Goal: Find specific page/section: Find specific page/section

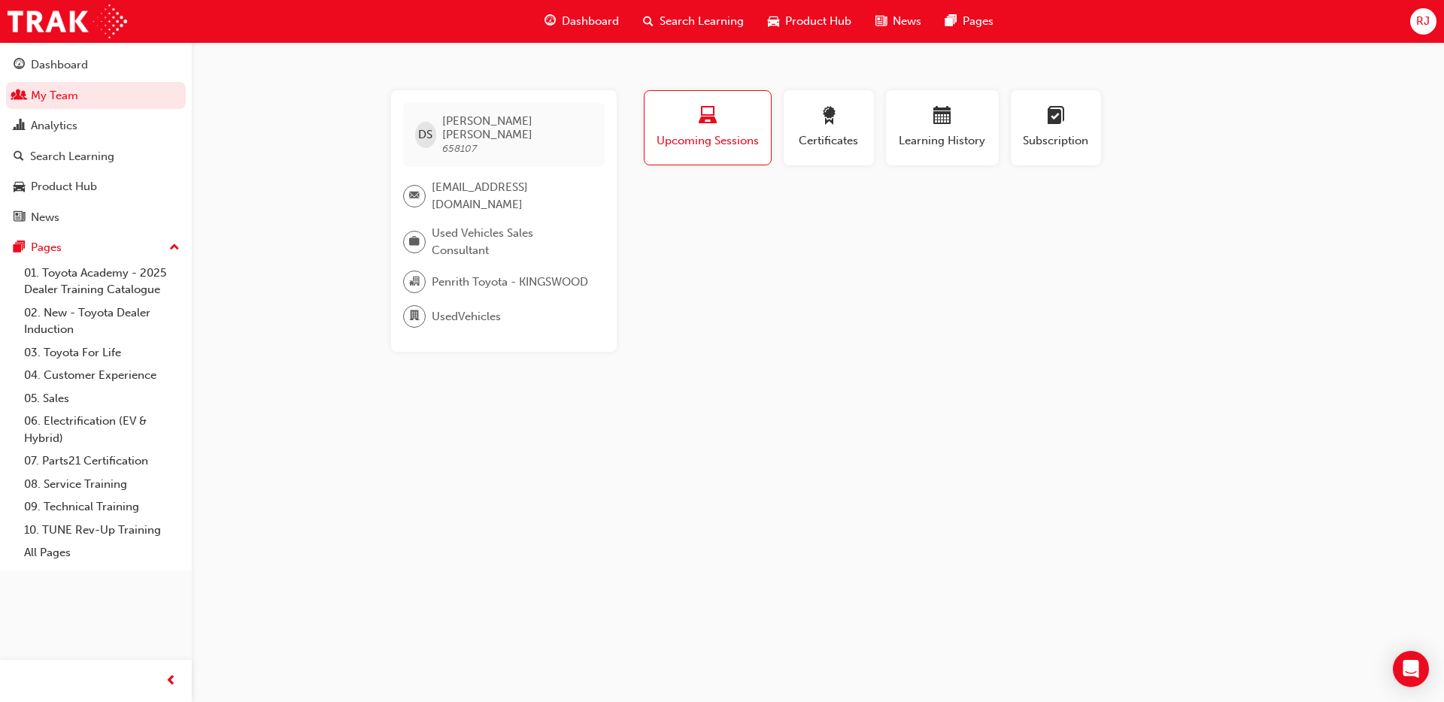
click at [466, 142] on span "658107" at bounding box center [459, 148] width 35 height 13
copy span "658107"
click at [1430, 11] on div "RJ" at bounding box center [1423, 21] width 26 height 26
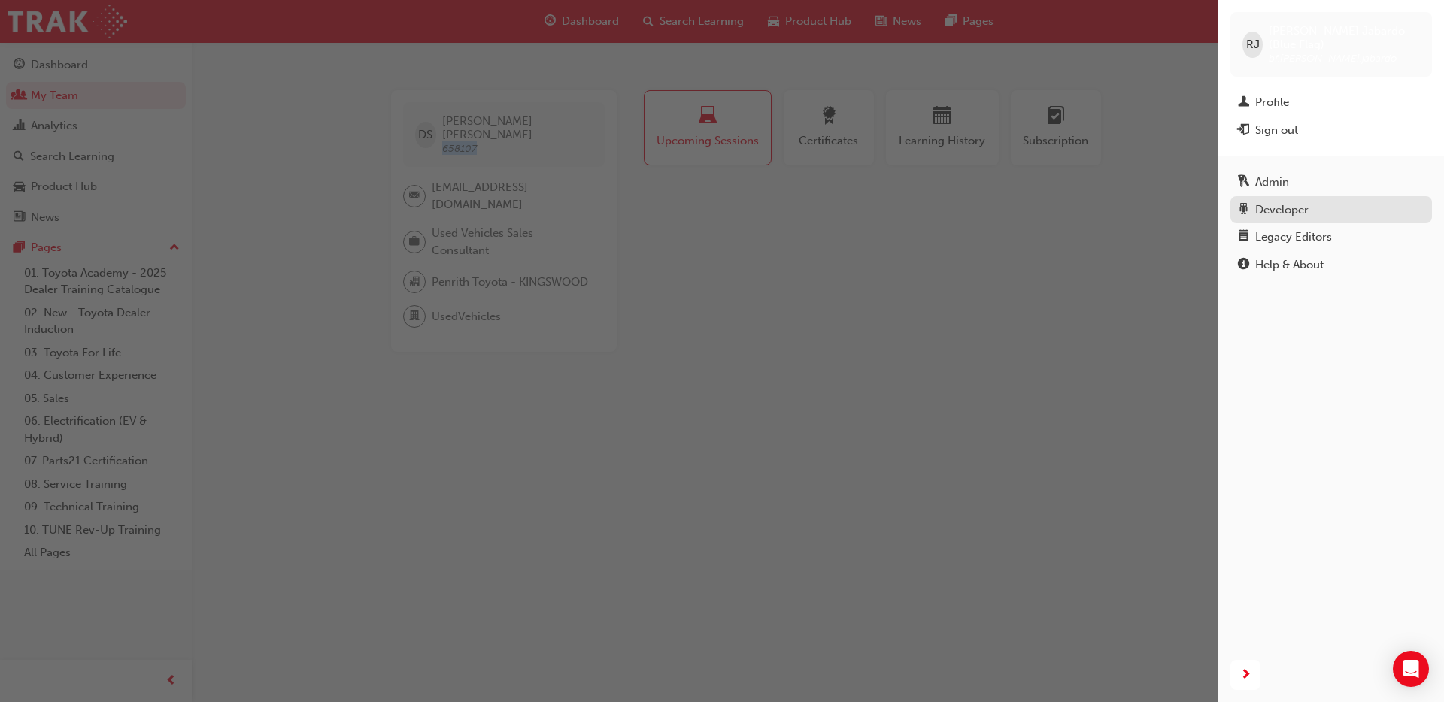
click at [1288, 202] on div "Developer" at bounding box center [1281, 210] width 53 height 17
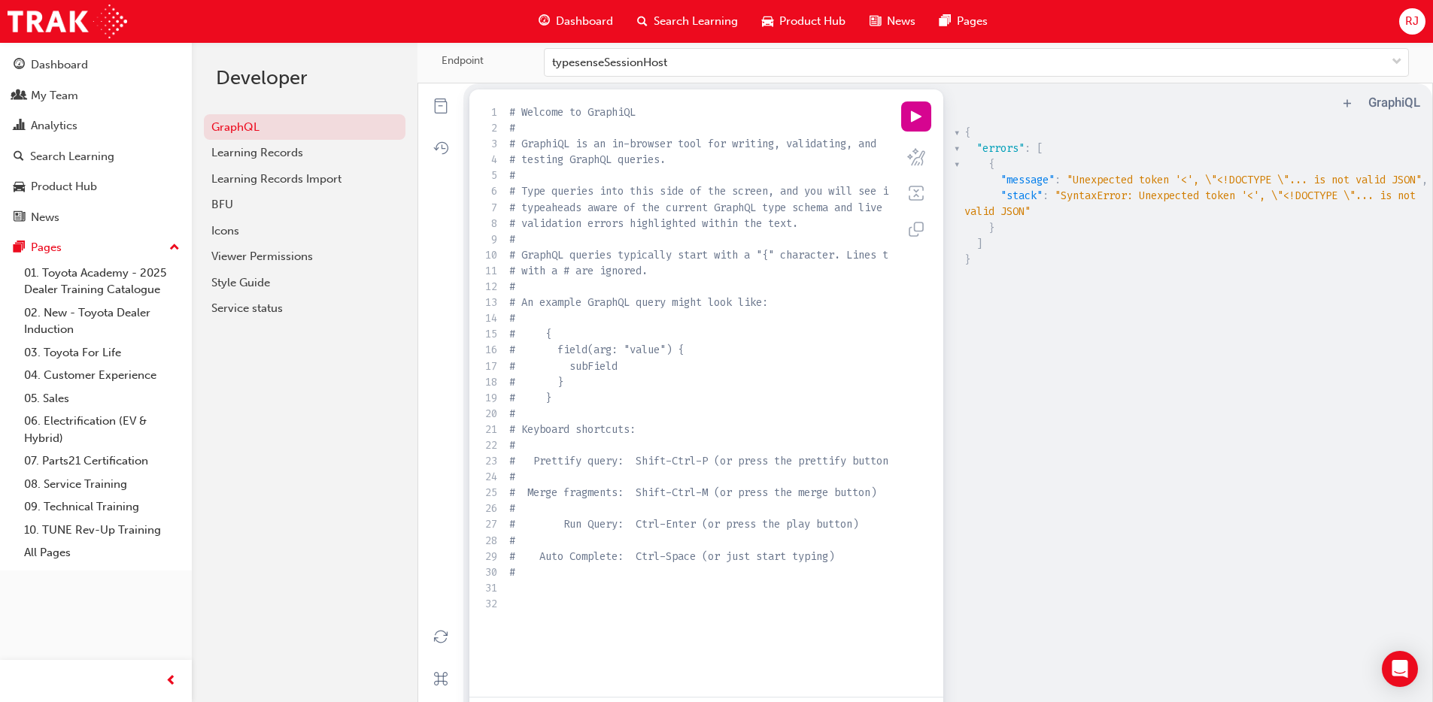
click at [1401, 29] on div "RJ" at bounding box center [1412, 21] width 26 height 26
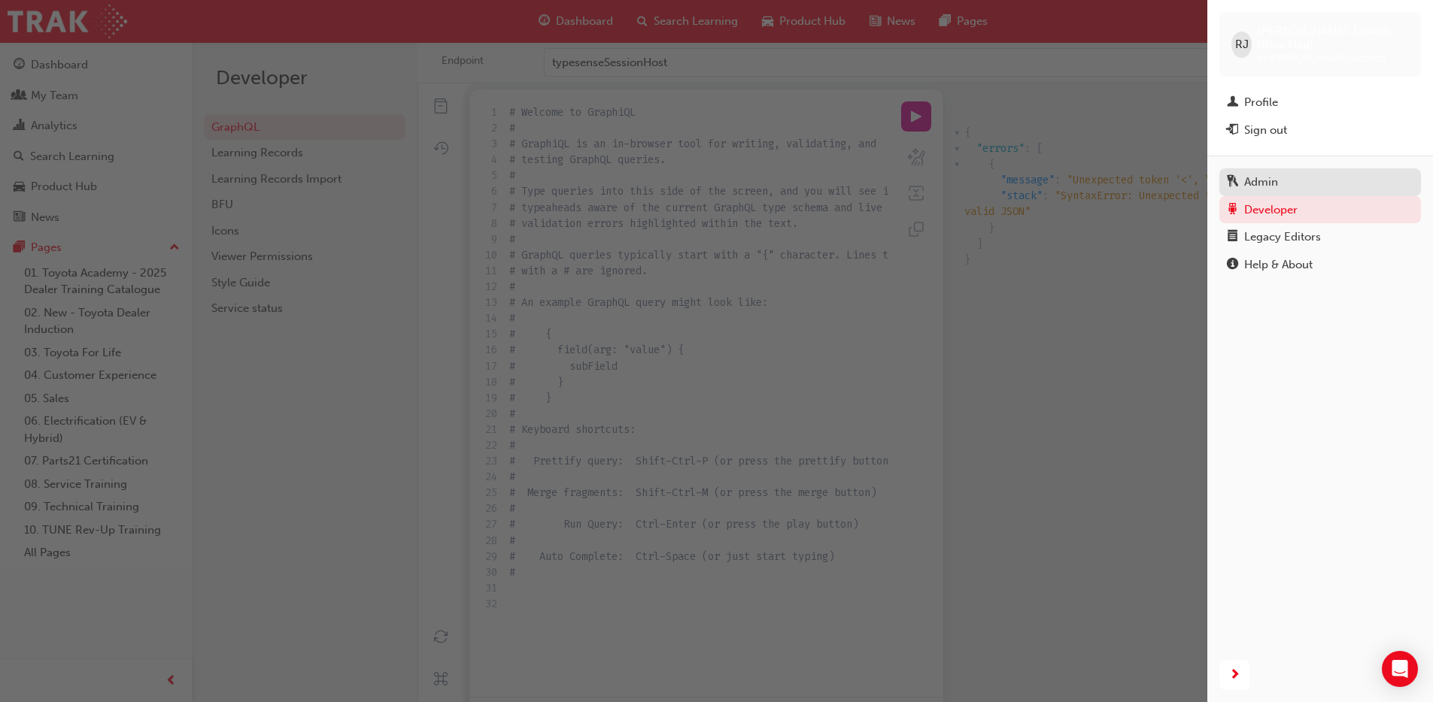
click at [1261, 174] on div "Admin" at bounding box center [1261, 182] width 34 height 17
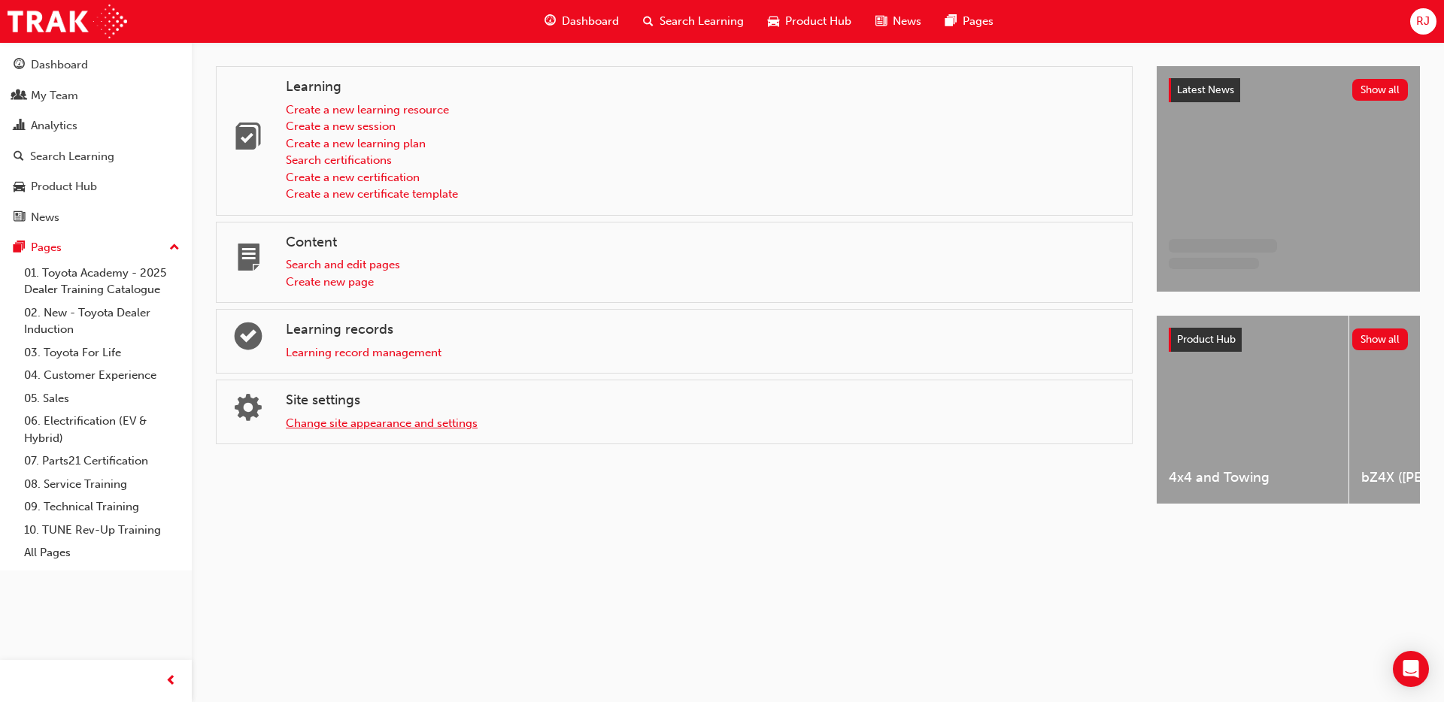
click at [320, 423] on link "Change site appearance and settings" at bounding box center [382, 424] width 192 height 14
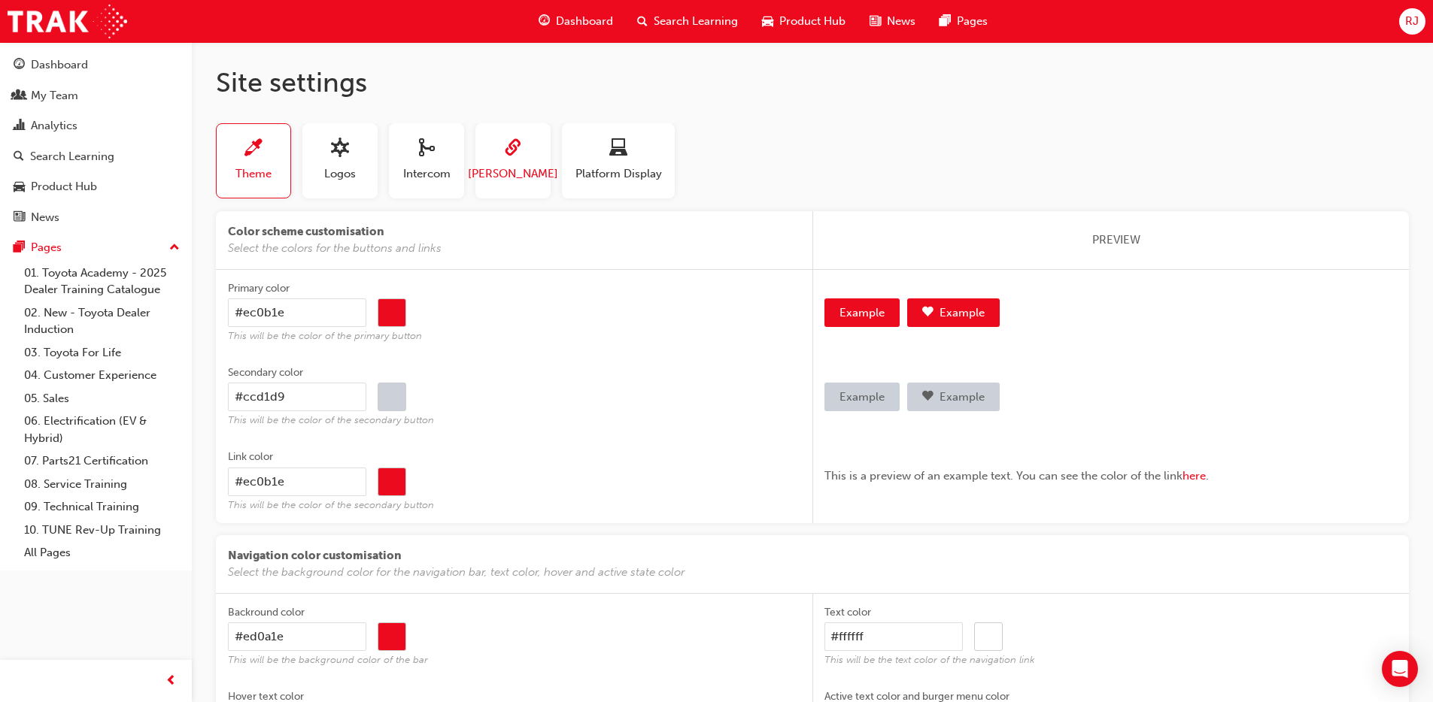
click at [516, 162] on div "[PERSON_NAME]" at bounding box center [513, 160] width 90 height 43
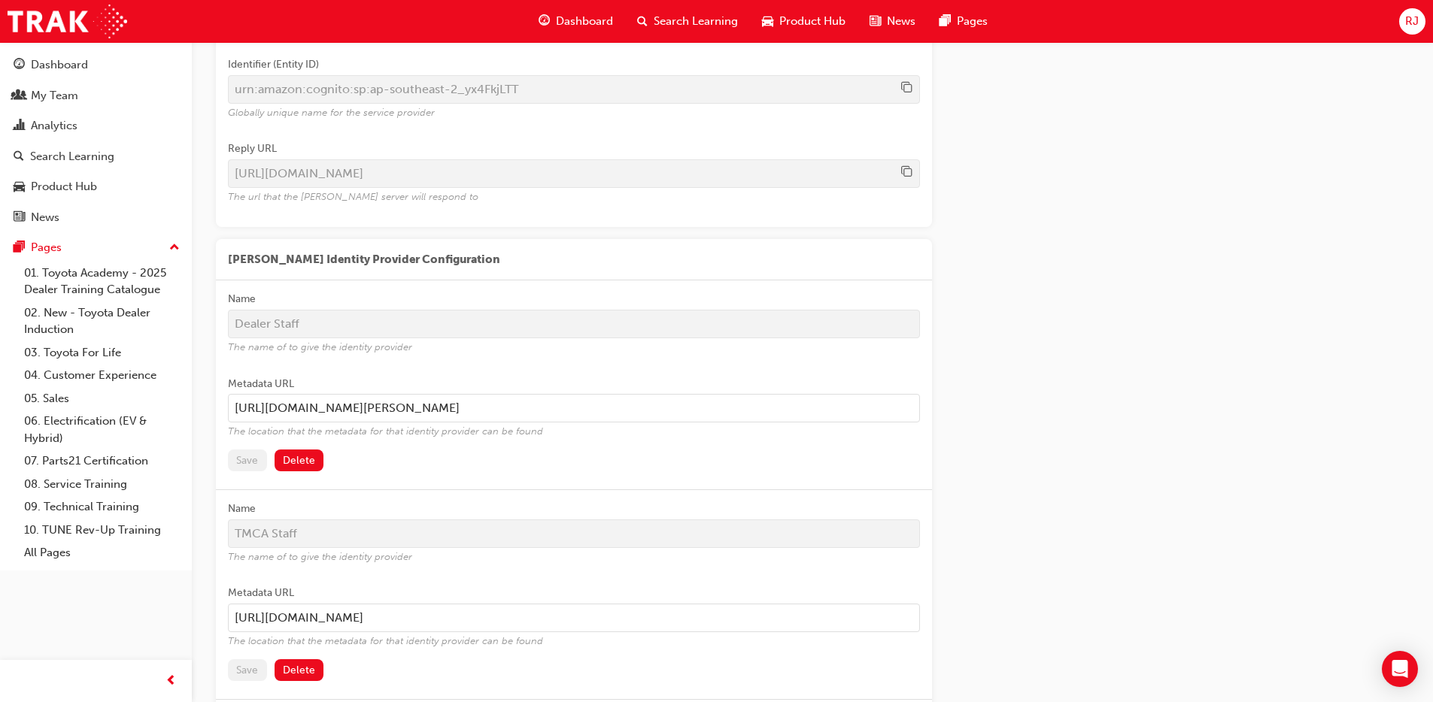
scroll to position [229, 0]
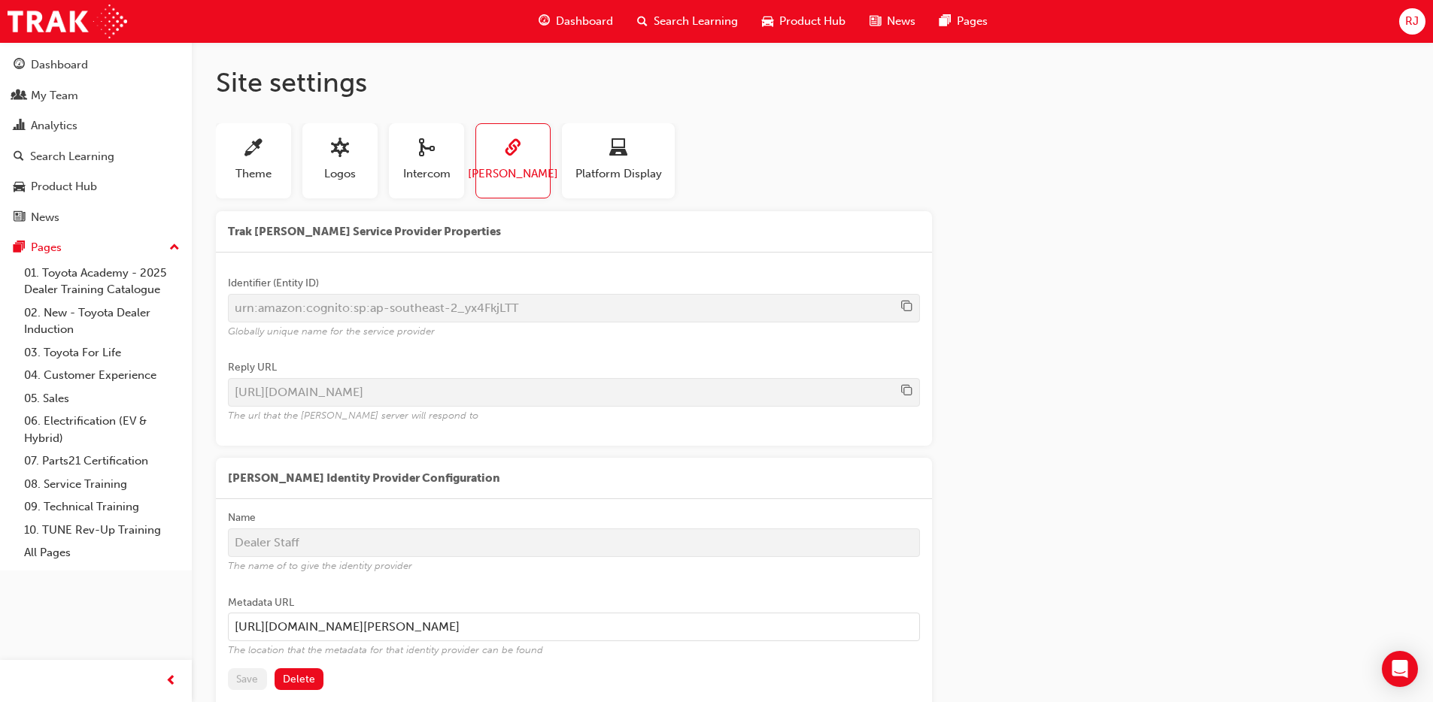
scroll to position [229, 0]
